Goal: Entertainment & Leisure: Browse casually

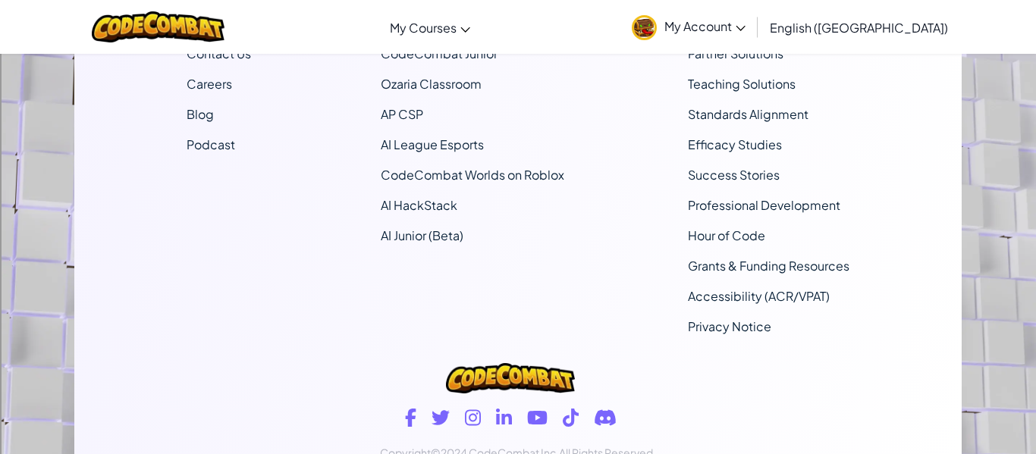
scroll to position [1032, 0]
click at [542, 415] on icon at bounding box center [537, 417] width 20 height 14
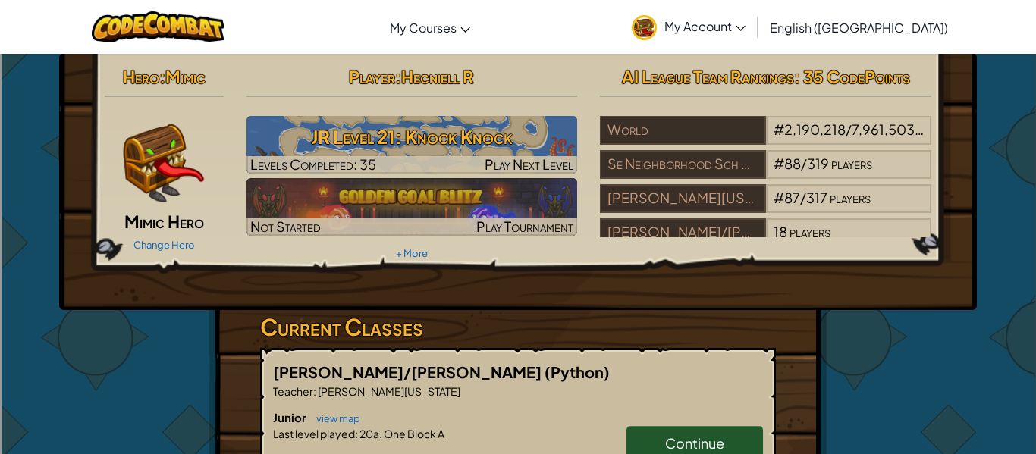
scroll to position [0, 0]
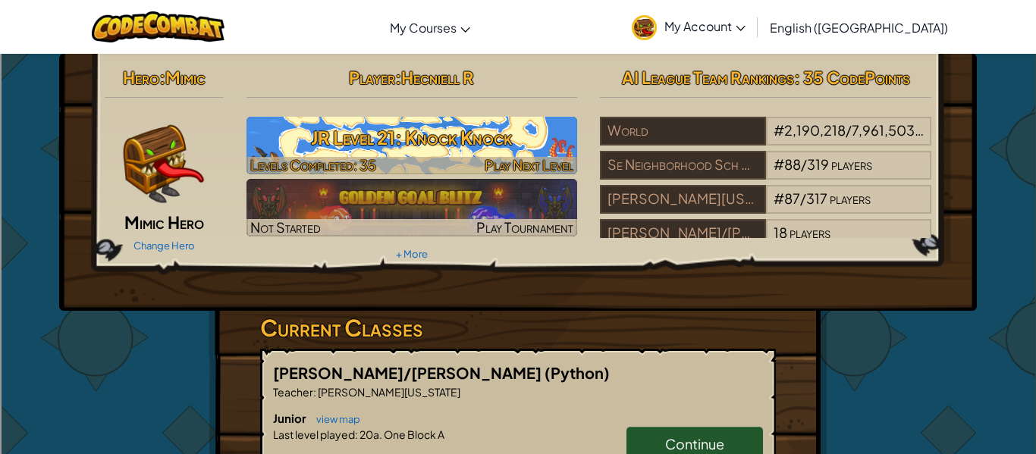
click at [543, 129] on h3 "JR Level 21: Knock Knock" at bounding box center [413, 138] width 332 height 34
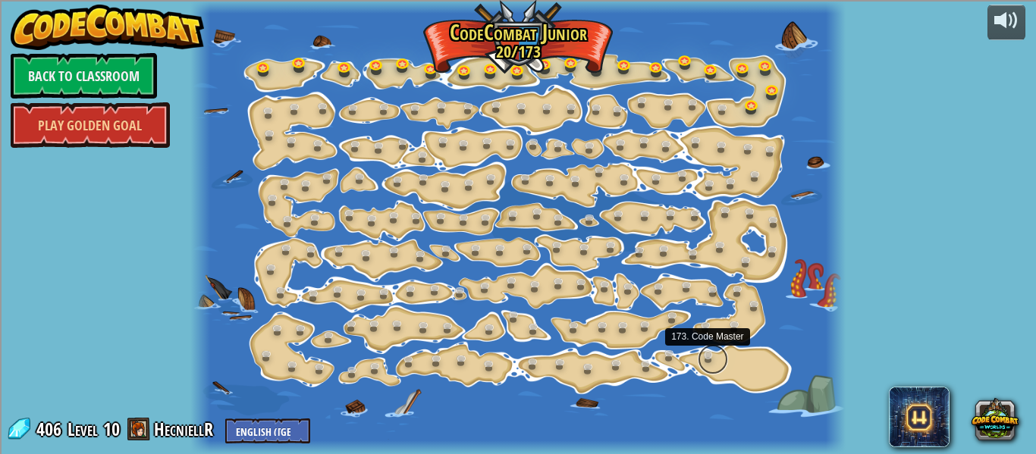
click at [721, 366] on link at bounding box center [713, 359] width 30 height 30
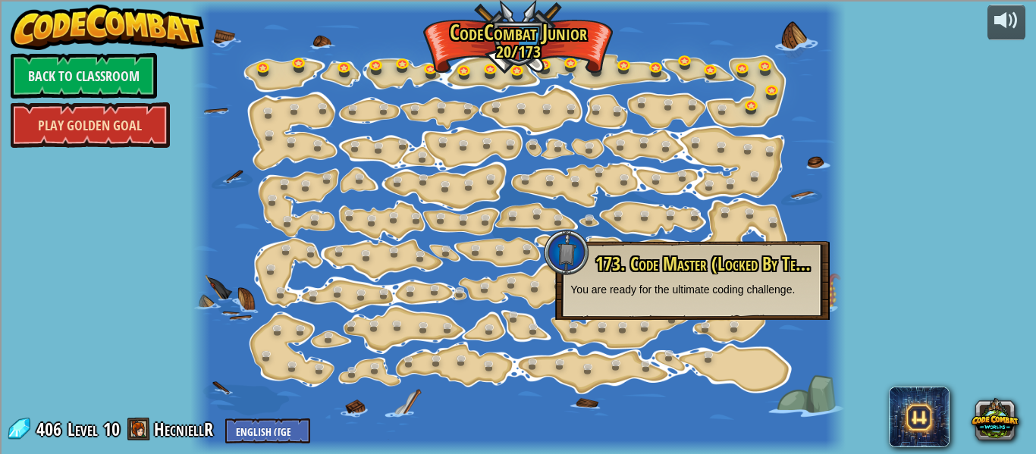
click at [110, 137] on link "Play Golden Goal" at bounding box center [90, 125] width 159 height 46
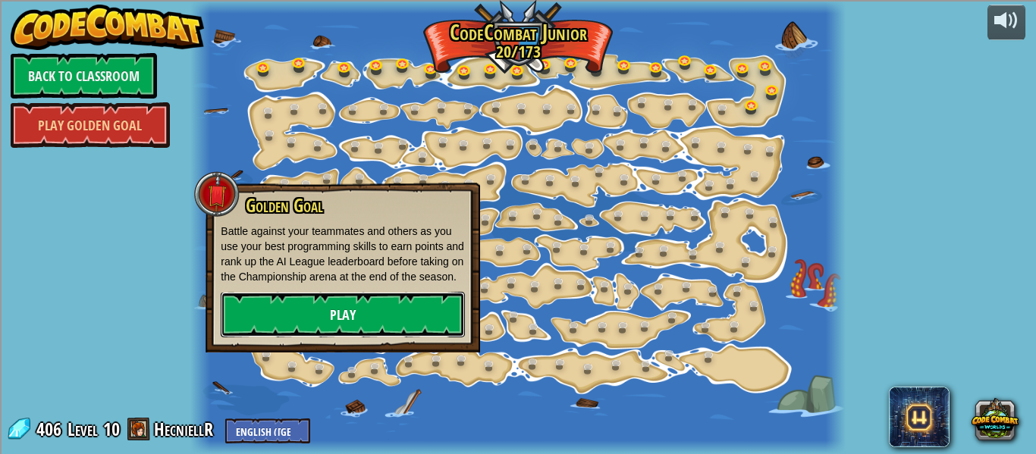
click at [326, 338] on link "Play" at bounding box center [343, 315] width 244 height 46
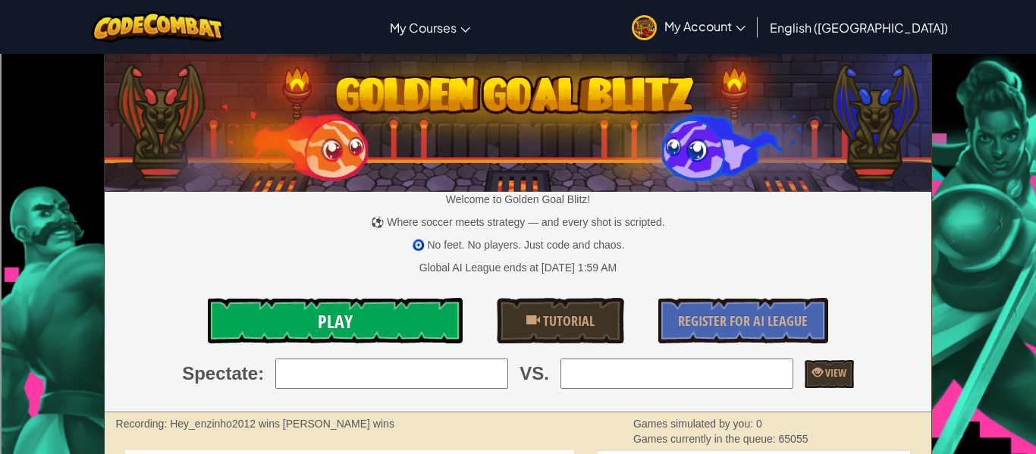
click at [415, 312] on link "Play" at bounding box center [335, 321] width 255 height 46
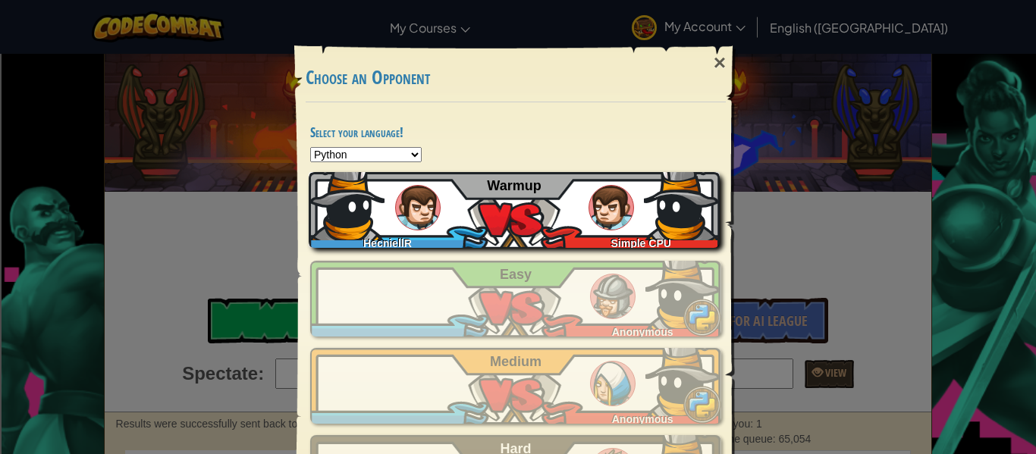
click at [640, 230] on div "HecniellR Simple CPU Warmup" at bounding box center [514, 210] width 411 height 76
